Goal: Information Seeking & Learning: Learn about a topic

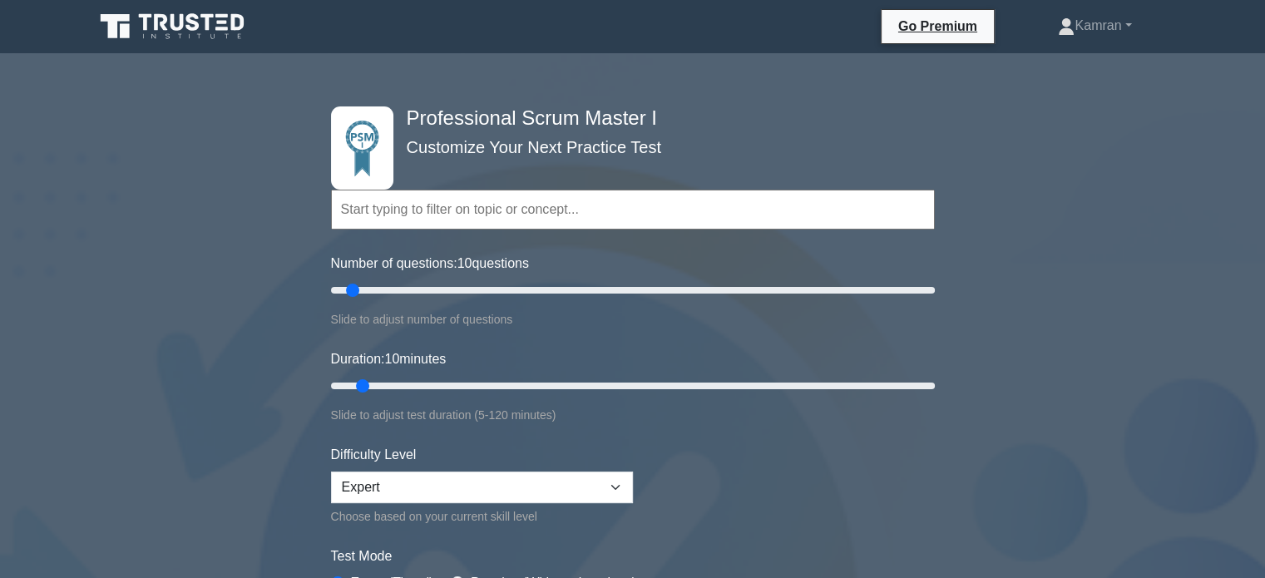
click at [469, 202] on input "text" at bounding box center [633, 210] width 604 height 40
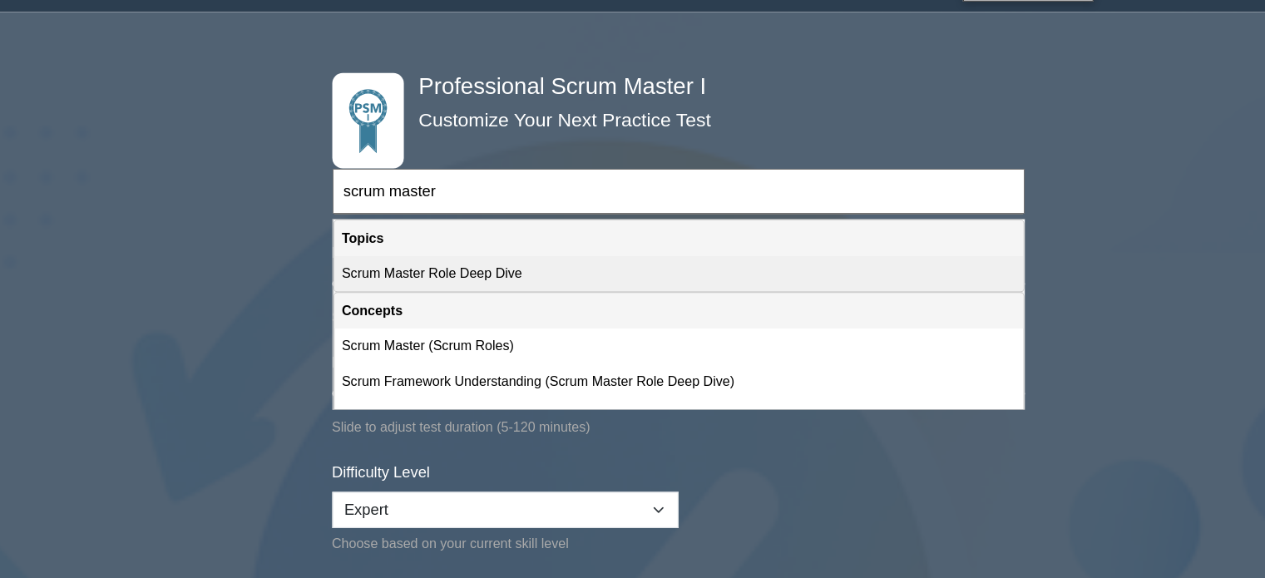
click at [388, 276] on div "Scrum Master Role Deep Dive" at bounding box center [633, 281] width 601 height 31
type input "Scrum Master Role Deep Dive"
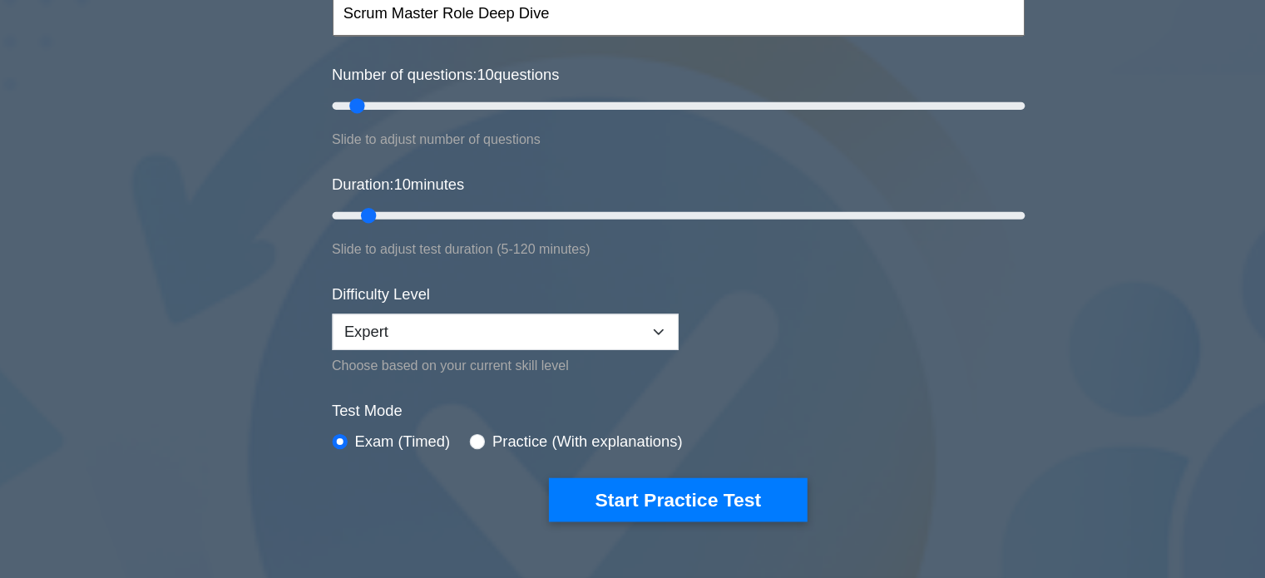
scroll to position [124, 0]
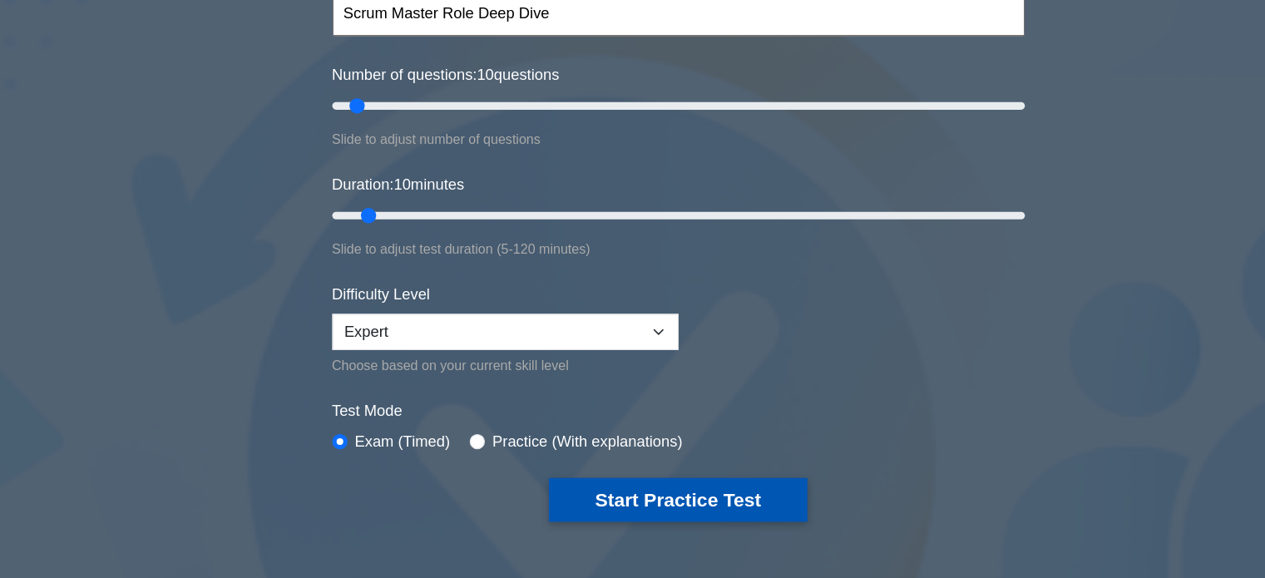
click at [564, 498] on button "Start Practice Test" at bounding box center [632, 510] width 225 height 38
